Goal: Task Accomplishment & Management: Manage account settings

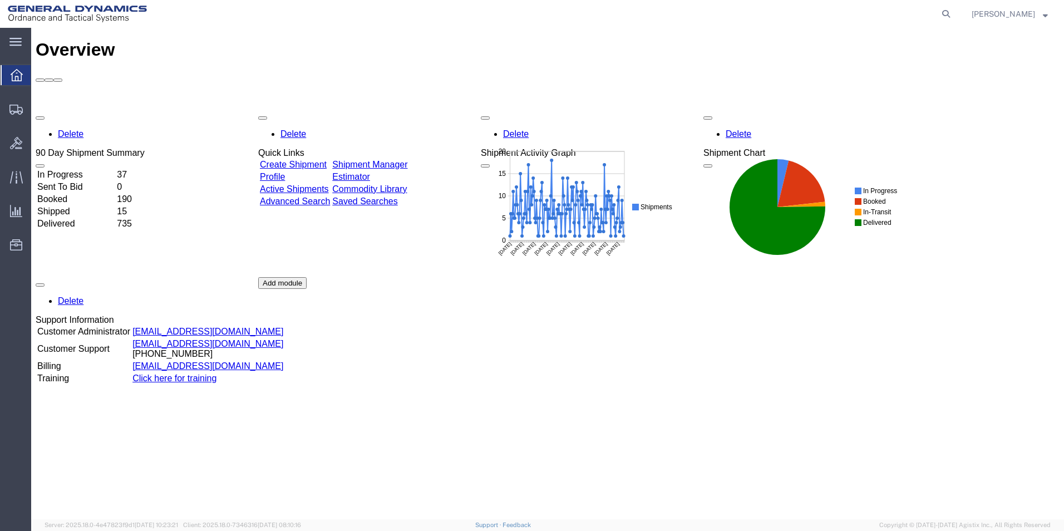
click at [911, 9] on agx-global-search at bounding box center [777, 14] width 356 height 28
click at [954, 16] on icon at bounding box center [946, 14] width 16 height 16
type input "56666857"
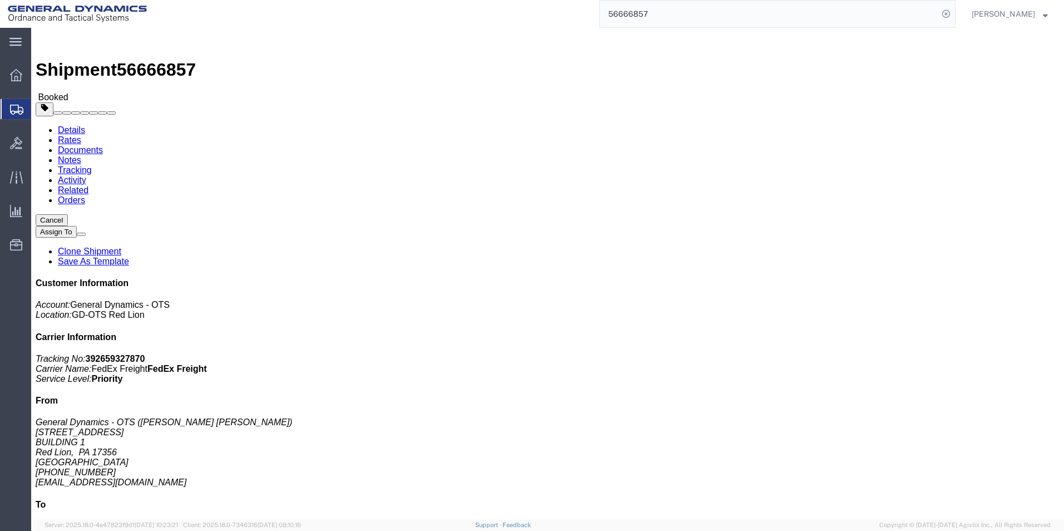
click span "button"
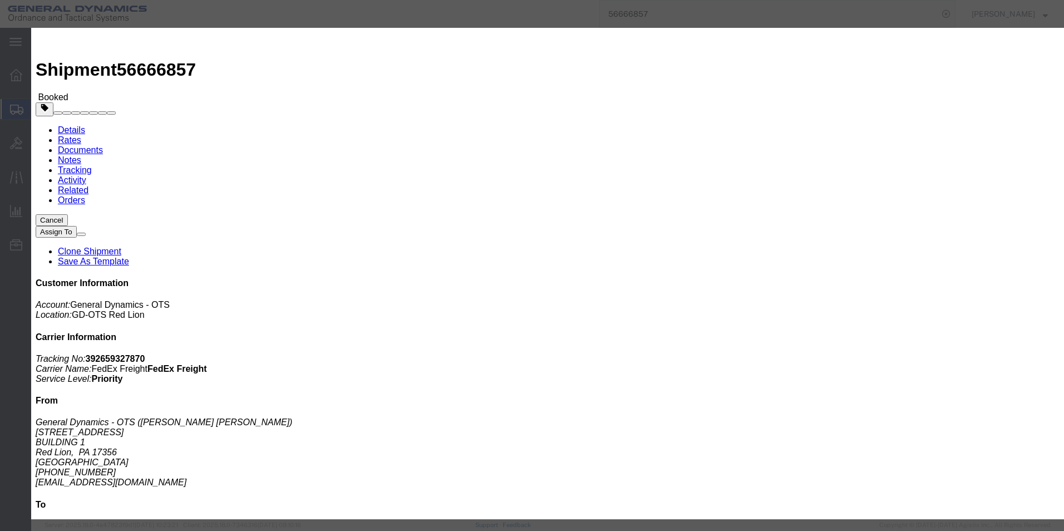
click div "[DATE] 5:00 PM"
click button "Apply"
click icon
click div
click input "12:00 PM"
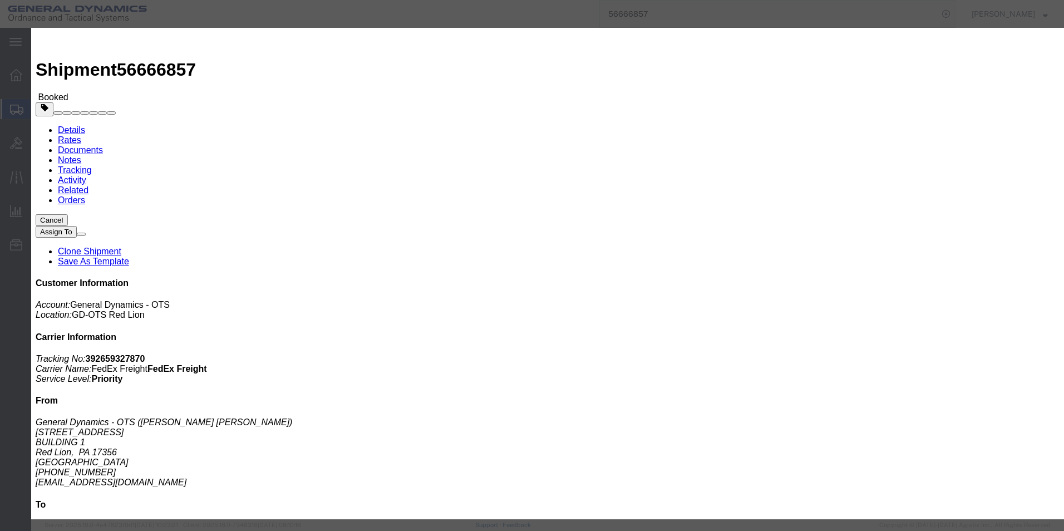
drag, startPoint x: 299, startPoint y: 308, endPoint x: 260, endPoint y: 306, distance: 39.0
click input "12:00 PM"
drag, startPoint x: 312, startPoint y: 309, endPoint x: 288, endPoint y: 312, distance: 23.5
click input "7:00am:00 PM"
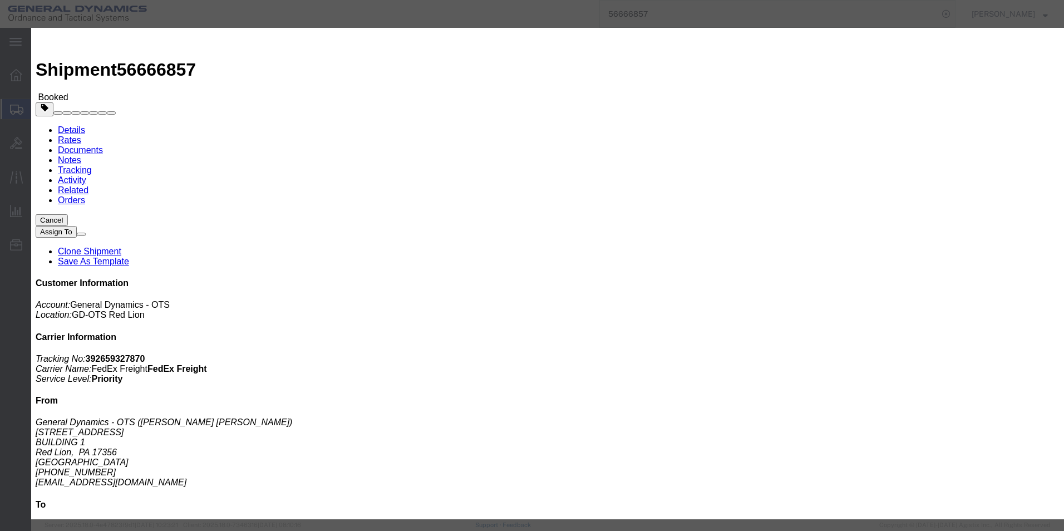
type input "7:00am0 PM"
click div
click icon
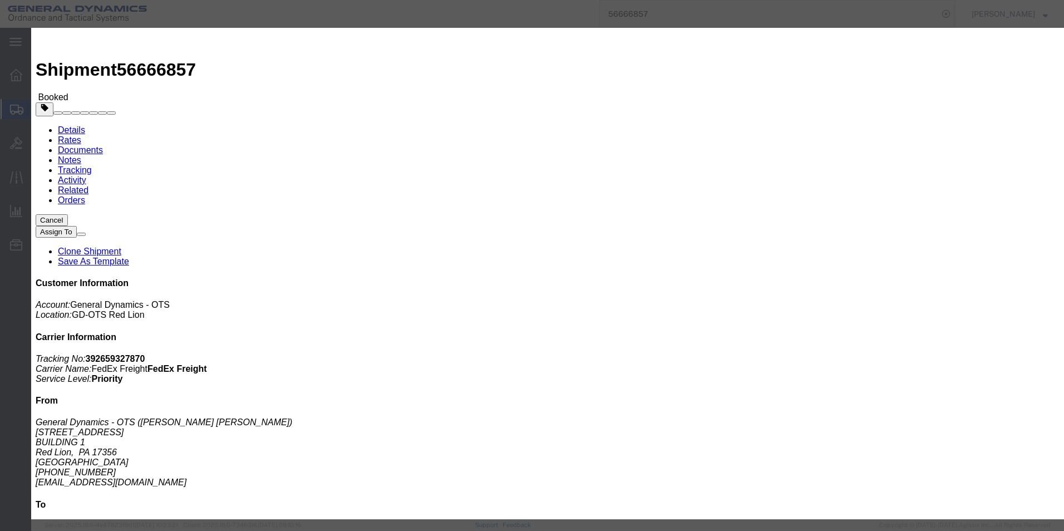
click icon
drag, startPoint x: 243, startPoint y: 106, endPoint x: 286, endPoint y: 85, distance: 48.3
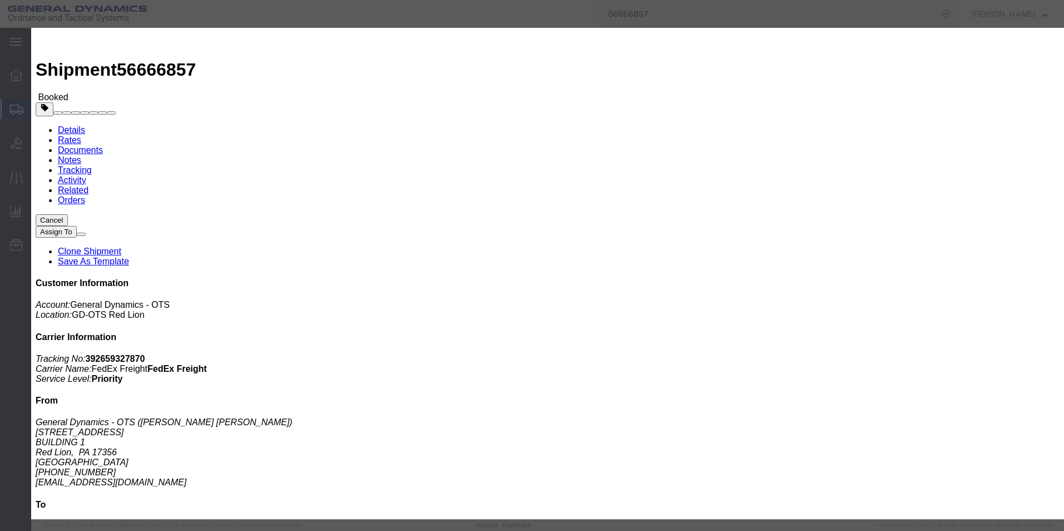
click icon
click label "Pickup Open Date and Time"
drag, startPoint x: 331, startPoint y: 83, endPoint x: 335, endPoint y: 88, distance: 6.3
click label "Pickup Open Date and Time"
click button "Cancel"
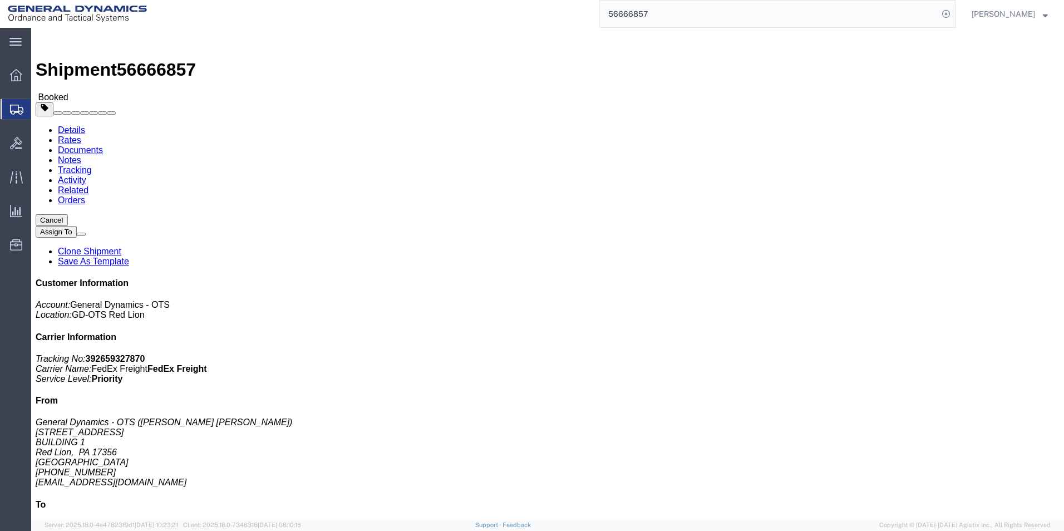
click p "[DATE] 12:00 - [DATE] 17:00"
click span "button"
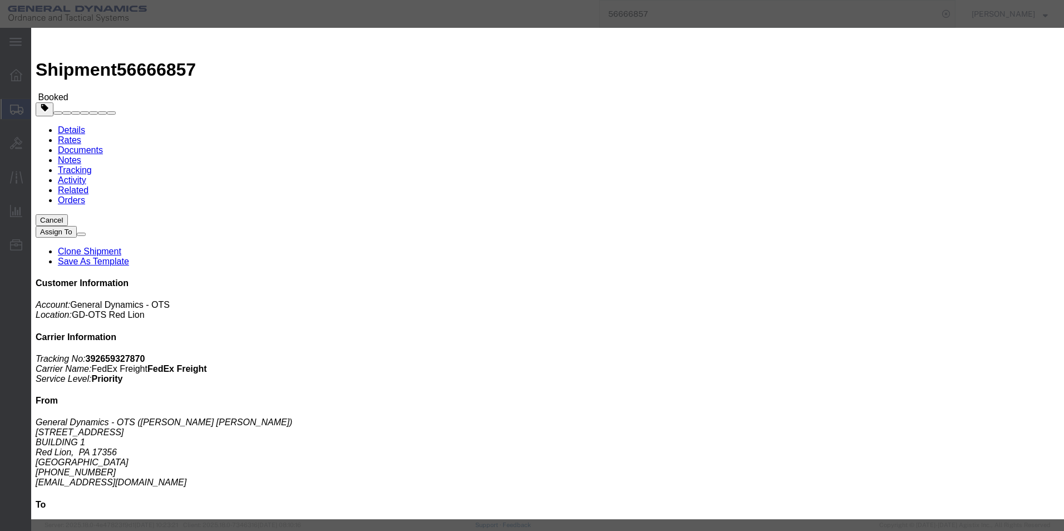
click icon
click button "Cancel"
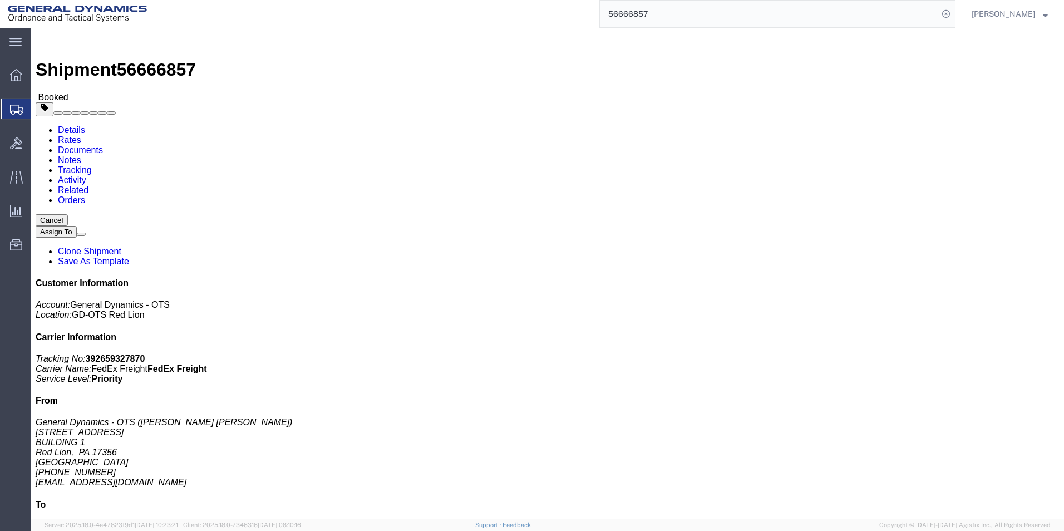
click span "button"
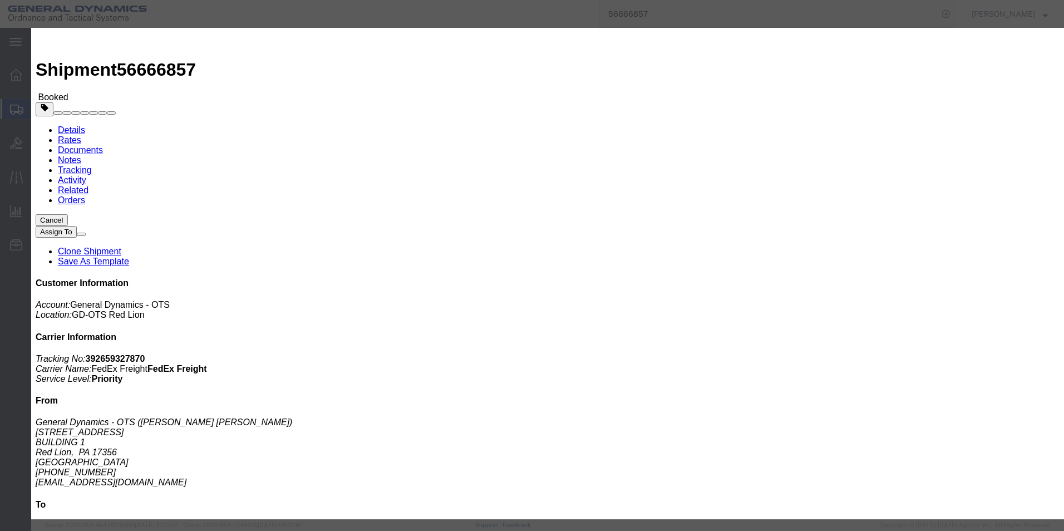
click label "Pickup Date:"
click icon
drag, startPoint x: 376, startPoint y: 105, endPoint x: 637, endPoint y: 159, distance: 266.9
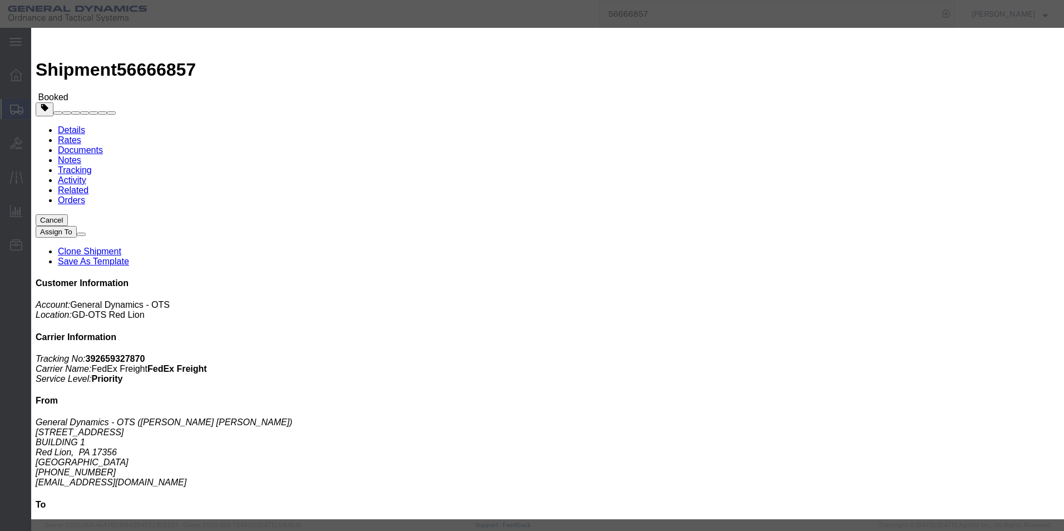
click icon
click input "Notify carrier of changes"
checkbox input "false"
click button "Cancel"
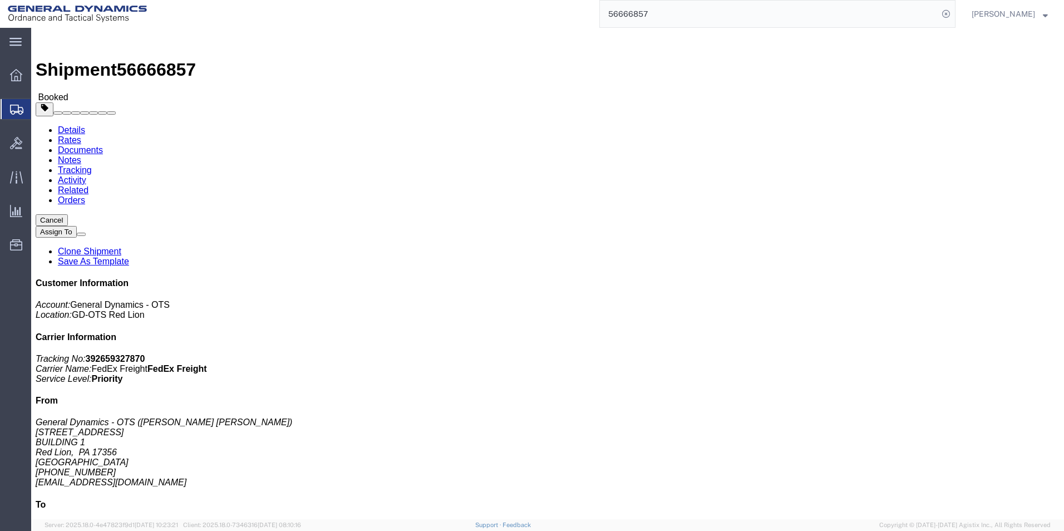
click link "Schedule pickup request"
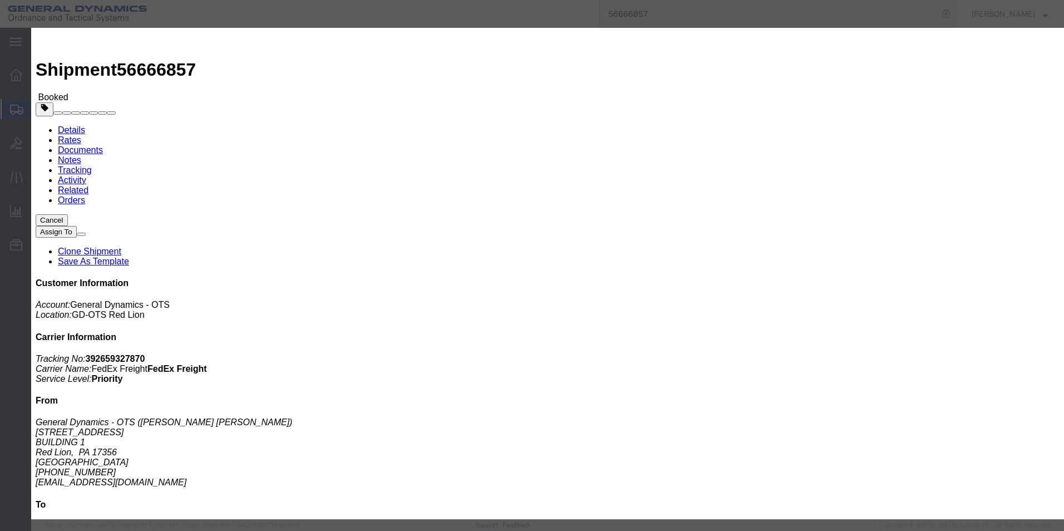
click button "Cancel Pickup Request"
click button "Close"
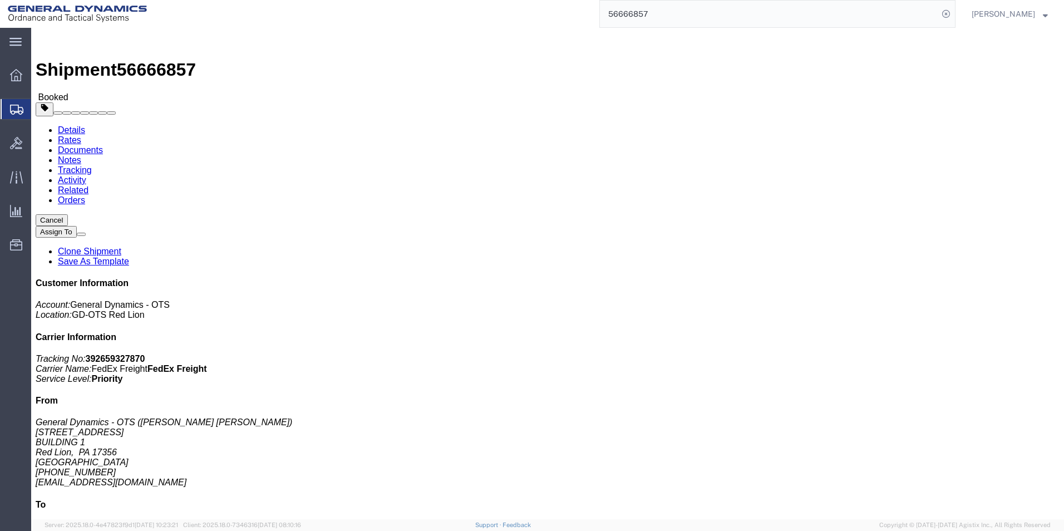
click span "button"
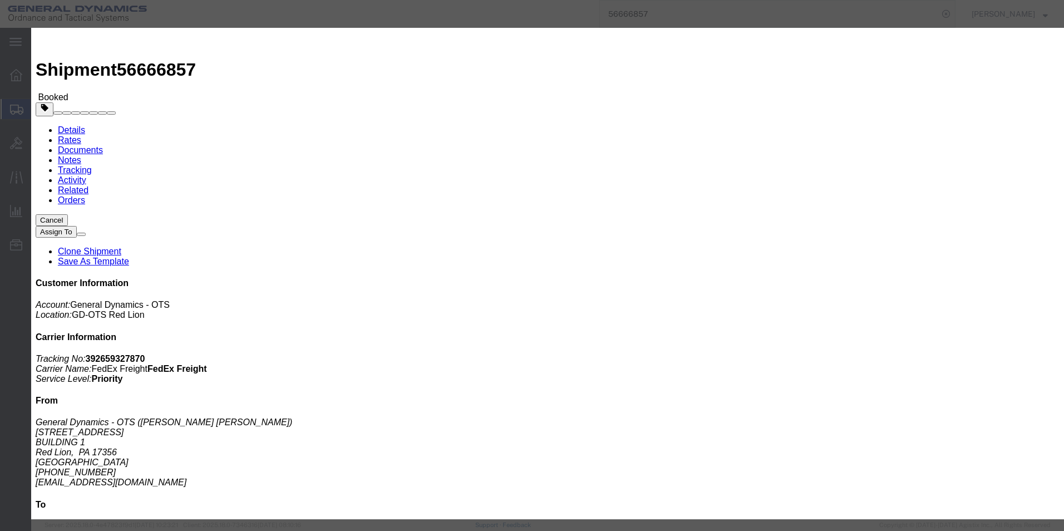
click icon
click div
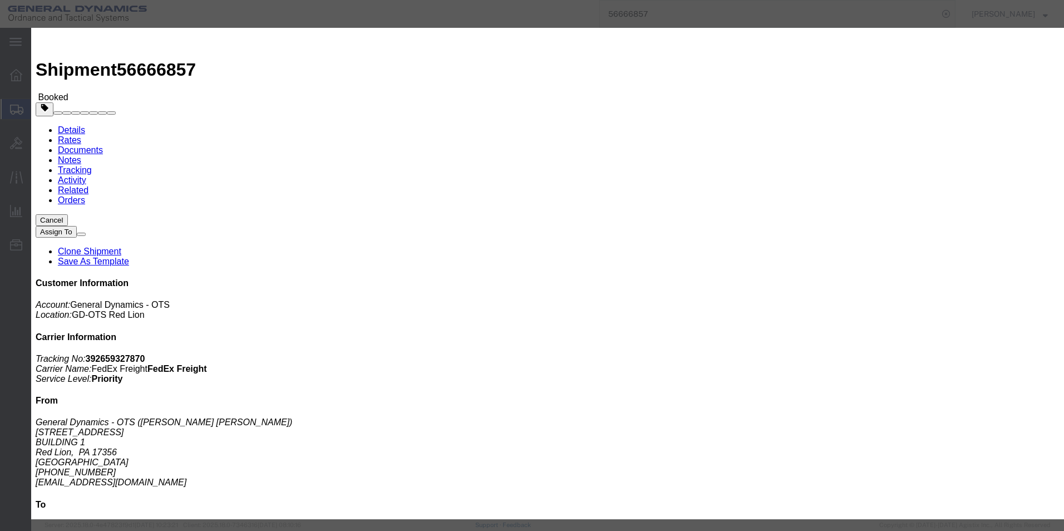
click button "Apply"
click div
type input "7:00am"
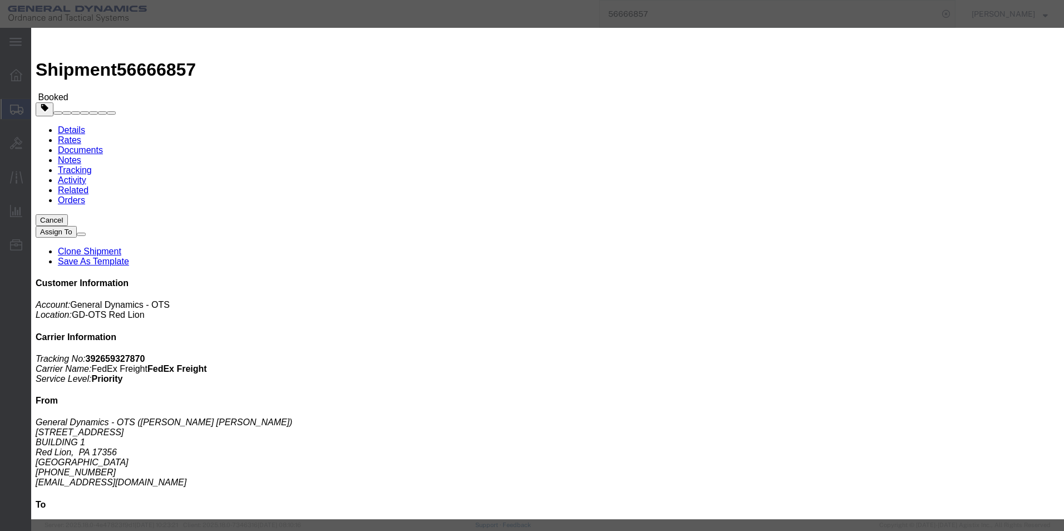
click button "Apply"
click label "Notify carrier of changes"
click input "Notify carrier of changes"
checkbox input "true"
click button "Save"
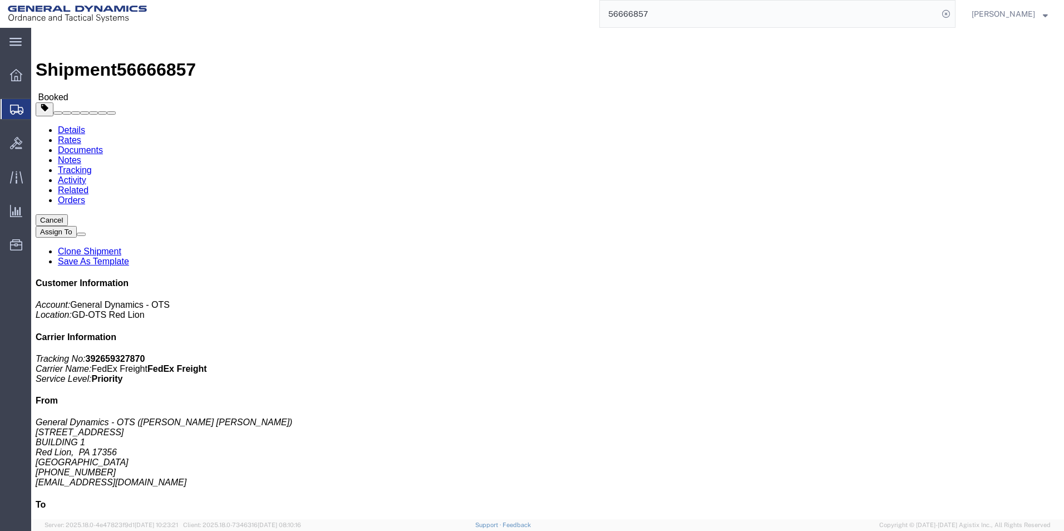
click button "Close"
click link "Schedule pickup request"
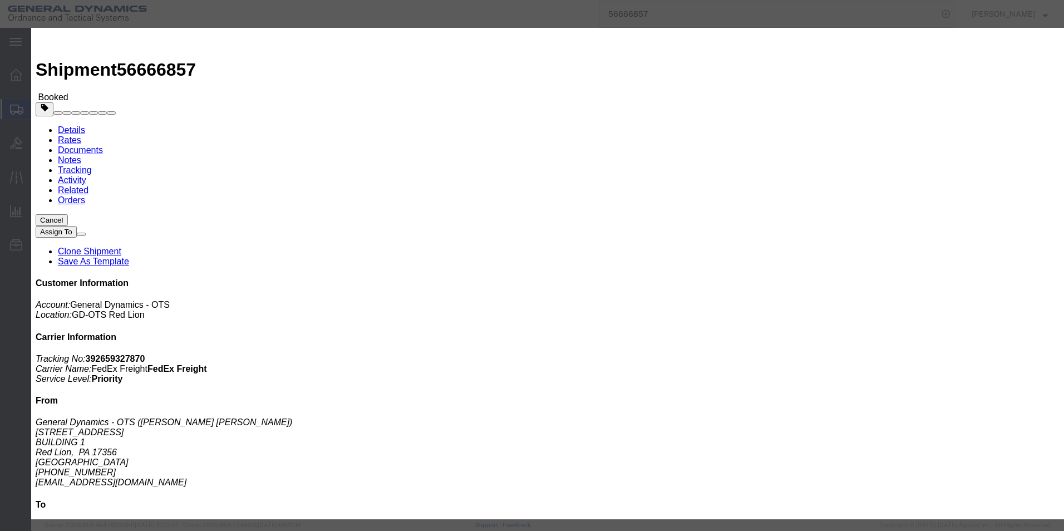
click button "Cancel Pickup Request"
click button "Close"
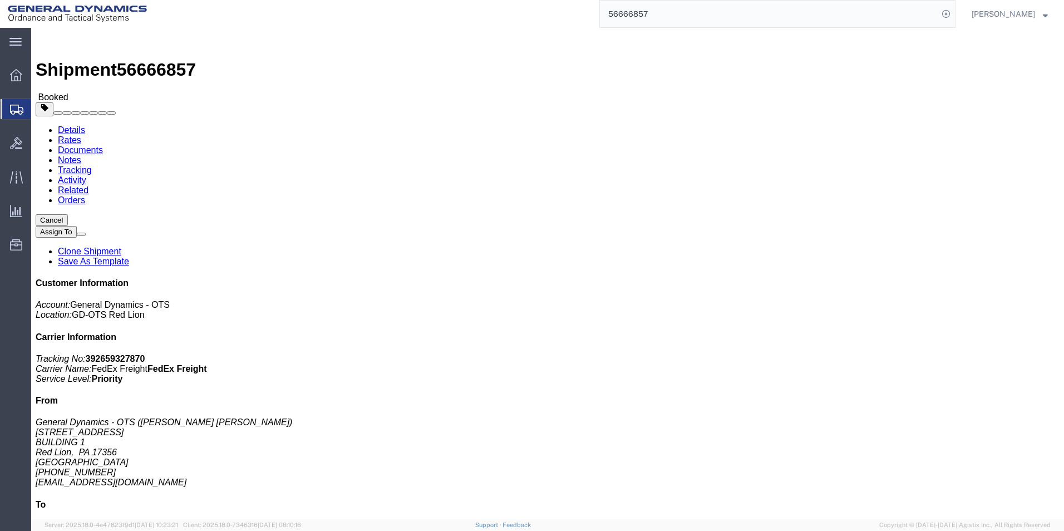
click link "Schedule pickup request"
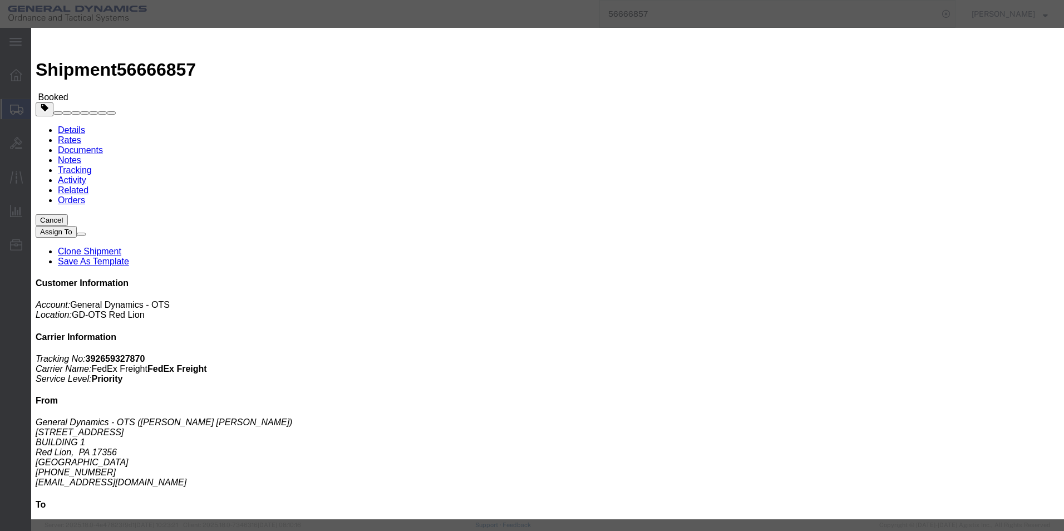
click button "Close"
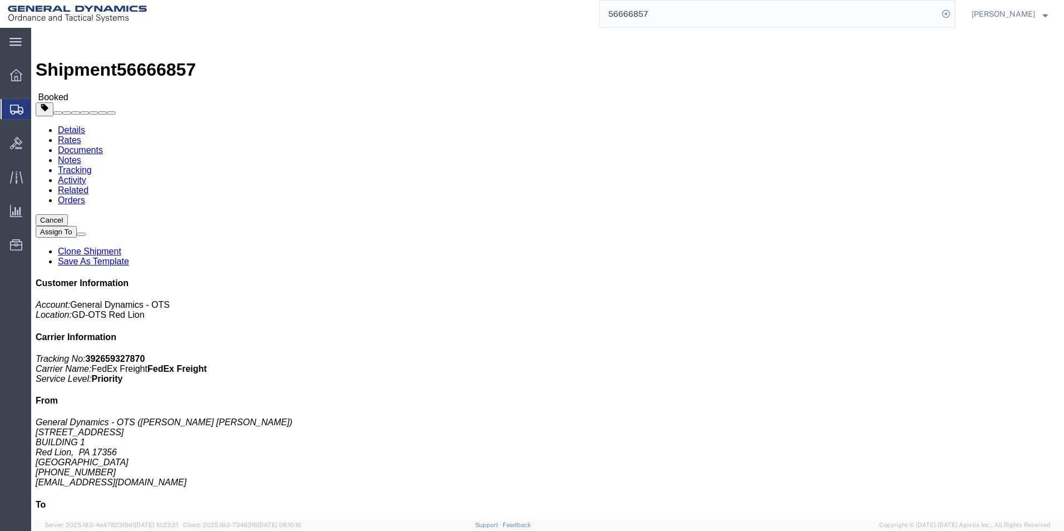
click icon
click div "Ship From General Dynamics - OTS ([PERSON_NAME] [PERSON_NAME]) [STREET_ADDRESS]…"
click span "button"
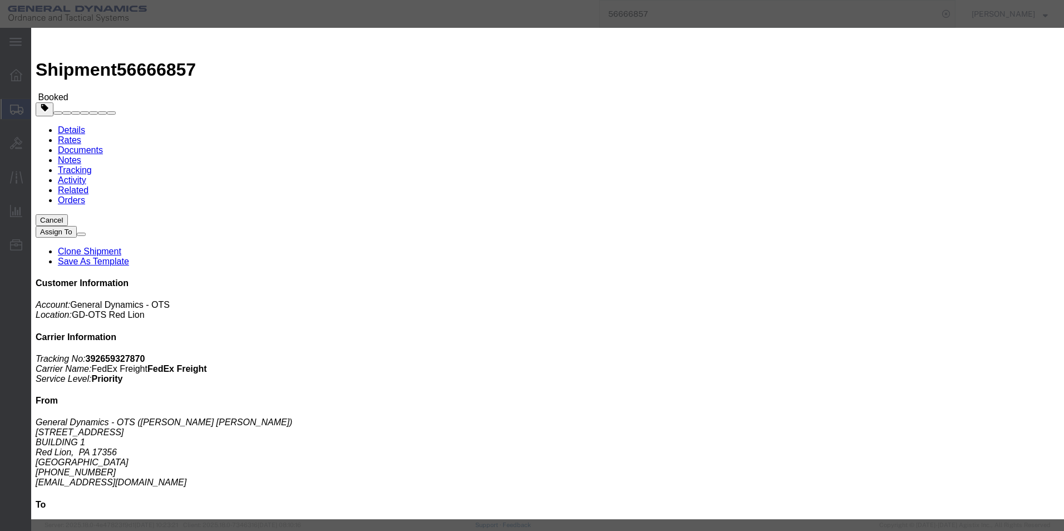
click icon
click div
click th
click input "12:00 PM"
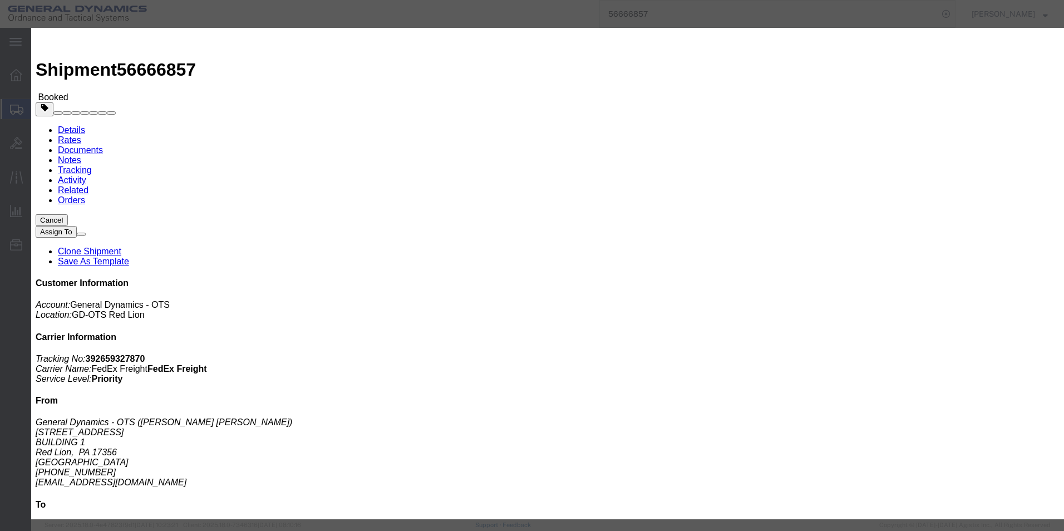
click input "7:00 PM"
drag, startPoint x: 280, startPoint y: 308, endPoint x: 299, endPoint y: 310, distance: 19.0
click input "7:00 PM"
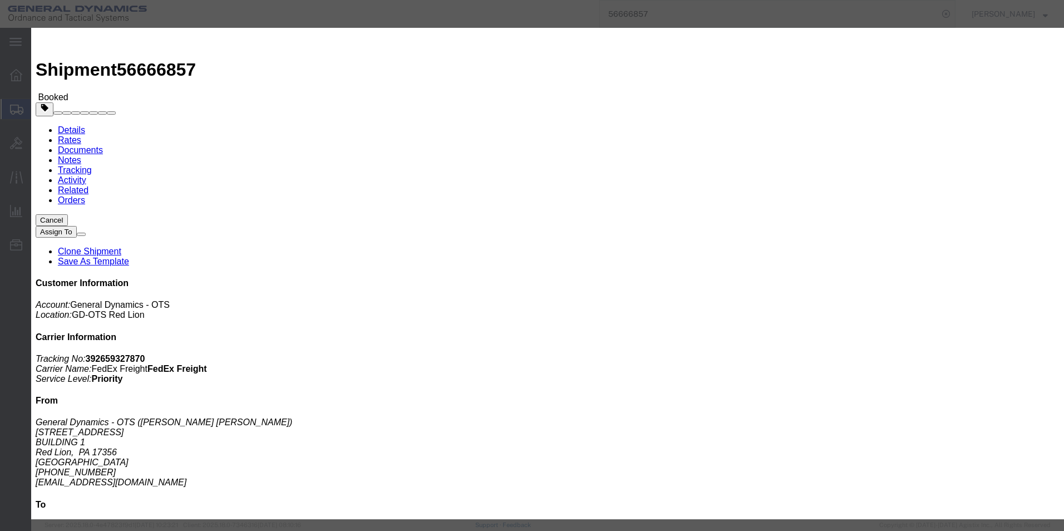
drag, startPoint x: 299, startPoint y: 307, endPoint x: 274, endPoint y: 309, distance: 25.2
click input "7:0amPM"
drag, startPoint x: 288, startPoint y: 307, endPoint x: 280, endPoint y: 308, distance: 8.4
click input "7:00PM"
drag, startPoint x: 283, startPoint y: 311, endPoint x: 274, endPoint y: 313, distance: 8.6
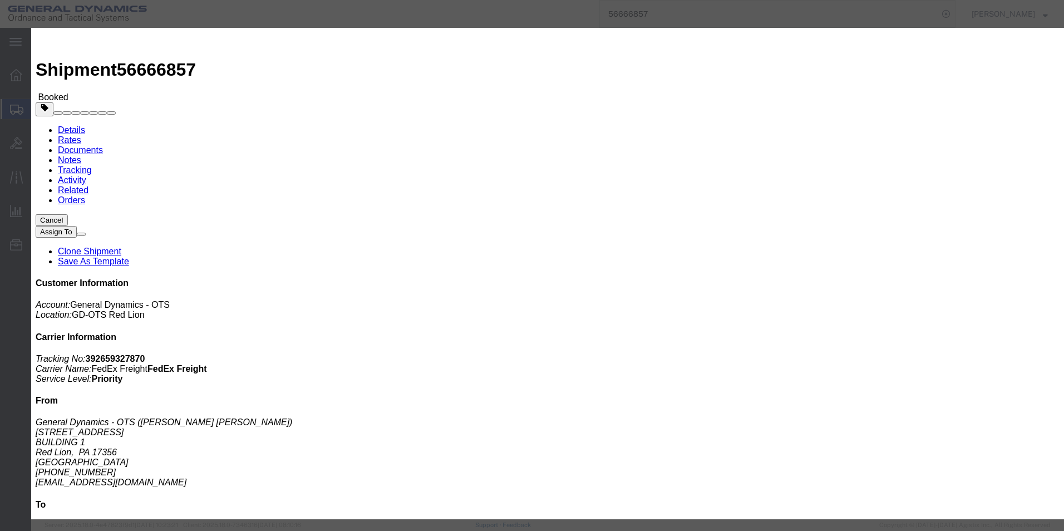
click input "7:0M"
type input "7:00 am"
click button "Apply"
click div
drag, startPoint x: 416, startPoint y: 309, endPoint x: 429, endPoint y: 310, distance: 12.8
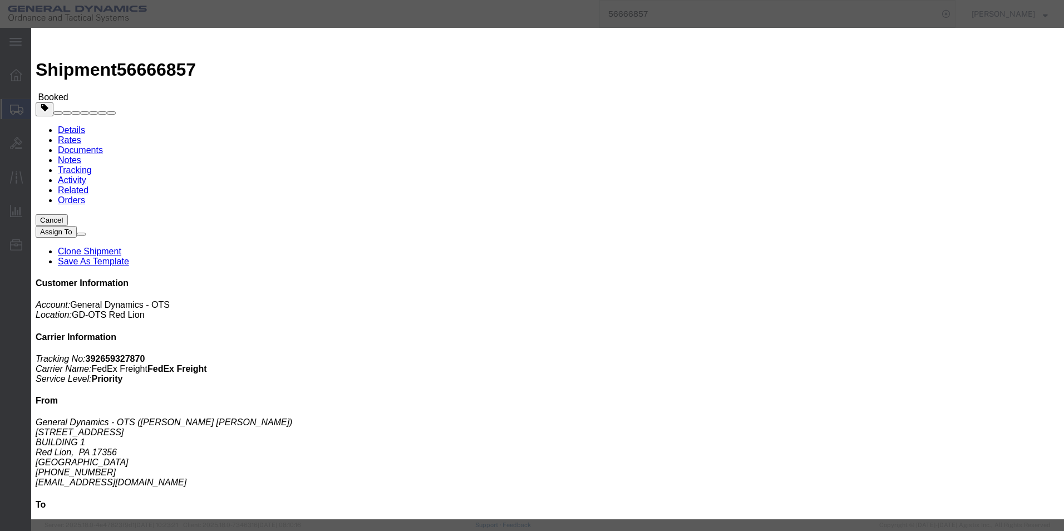
click input "4:00 AM"
type input "4:00 pm"
click button "Apply"
click button "Save"
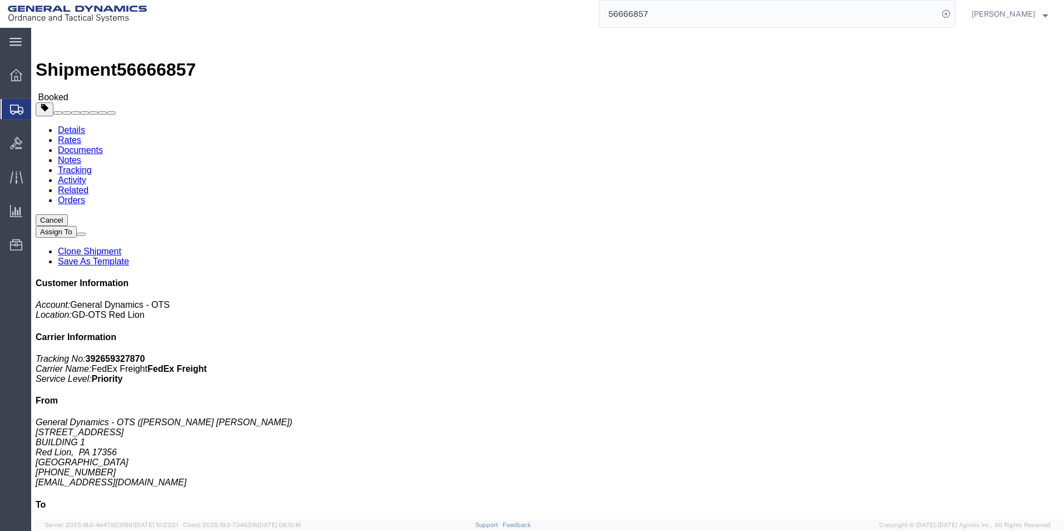
click button "Close"
